Goal: Transaction & Acquisition: Obtain resource

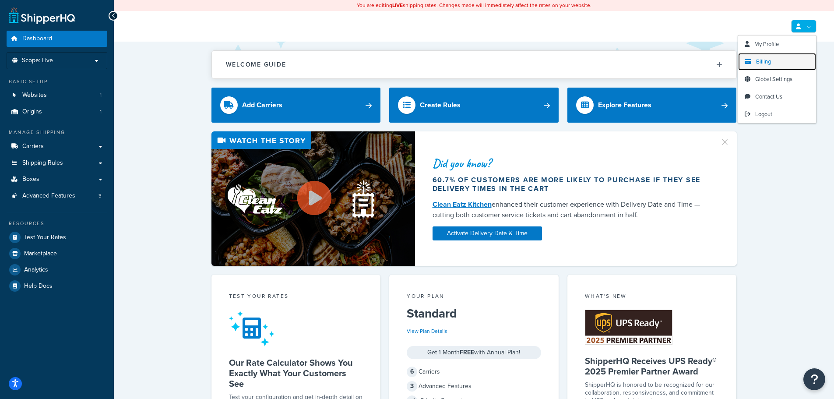
click at [762, 57] on span "Billing" at bounding box center [763, 61] width 15 height 8
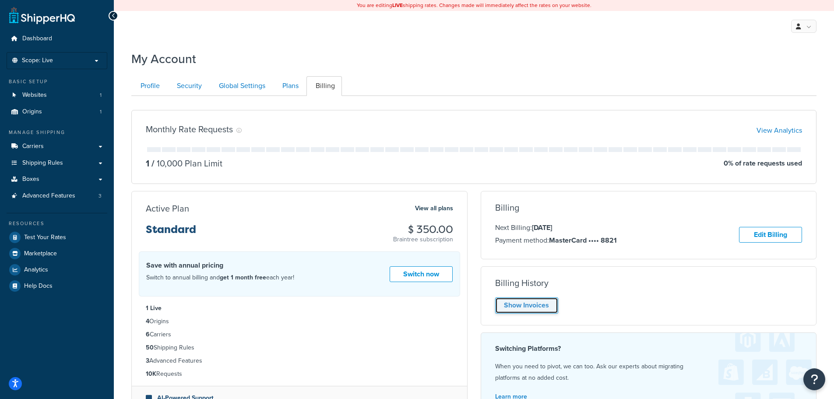
click at [538, 308] on link "Show Invoices" at bounding box center [526, 305] width 63 height 16
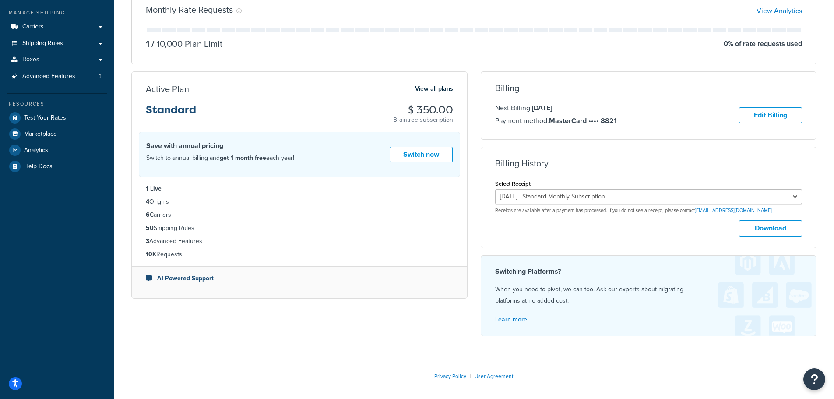
scroll to position [131, 0]
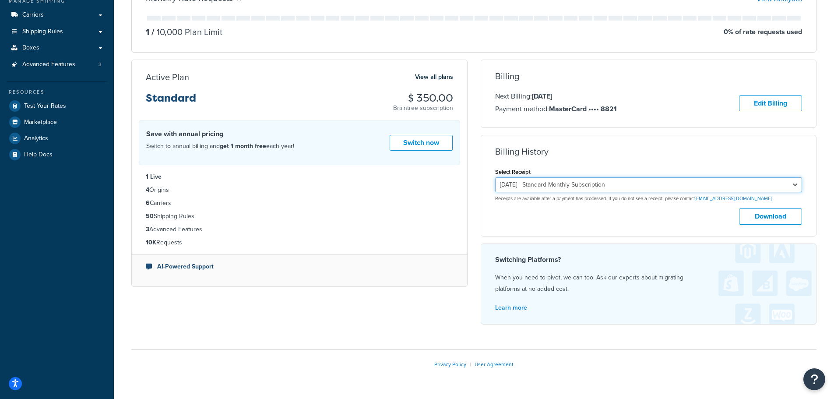
click at [632, 185] on select "September 4, 2025 - Standard Monthly Subscription August 3, 2025 - Standard Mon…" at bounding box center [648, 184] width 307 height 15
click at [495, 177] on select "September 4, 2025 - Standard Monthly Subscription August 3, 2025 - Standard Mon…" at bounding box center [648, 184] width 307 height 15
click at [759, 214] on button "Download" at bounding box center [770, 216] width 63 height 16
